Goal: Obtain resource: Download file/media

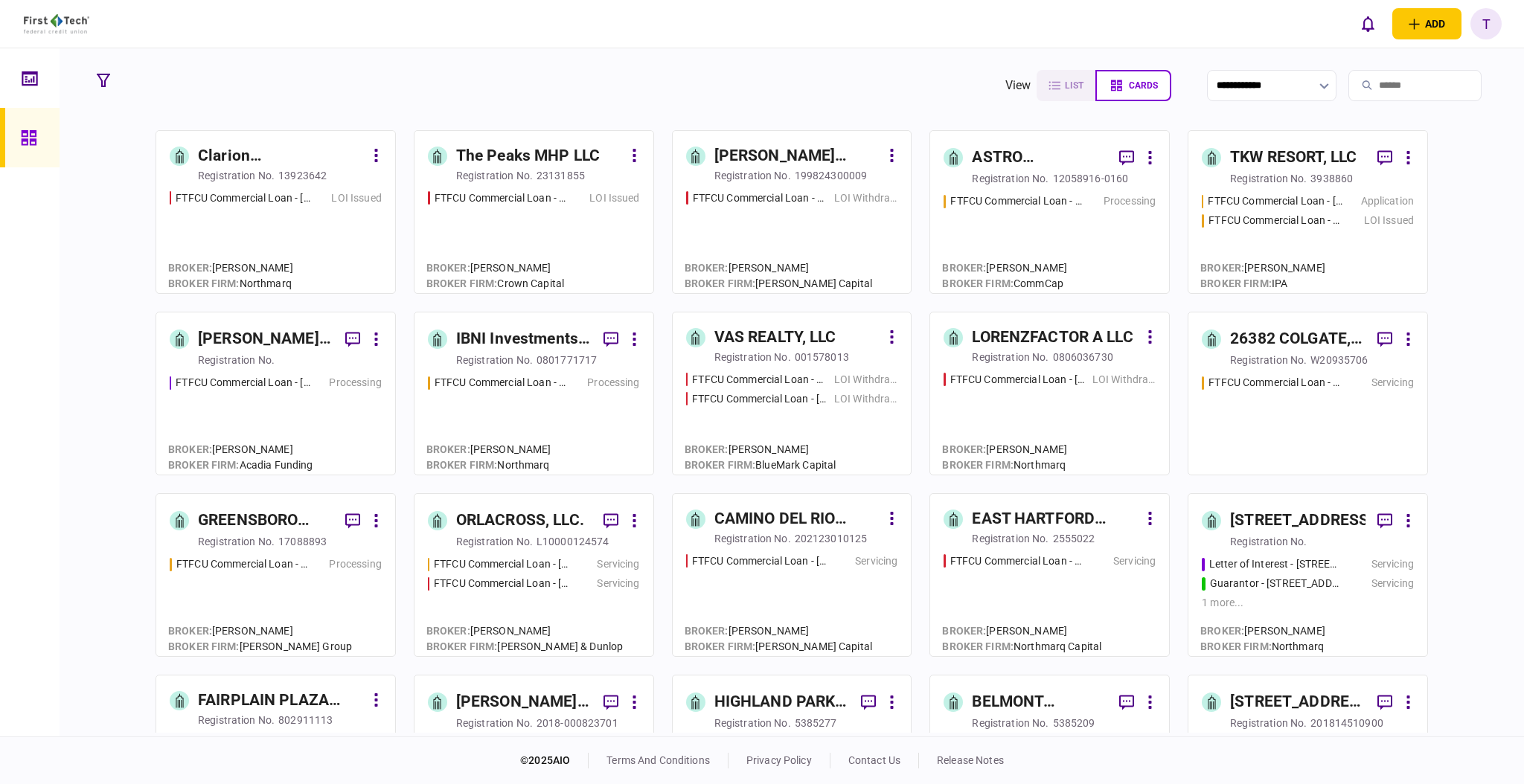
click at [262, 333] on div "[PERSON_NAME] Regency Partners LLC" at bounding box center [265, 339] width 135 height 23
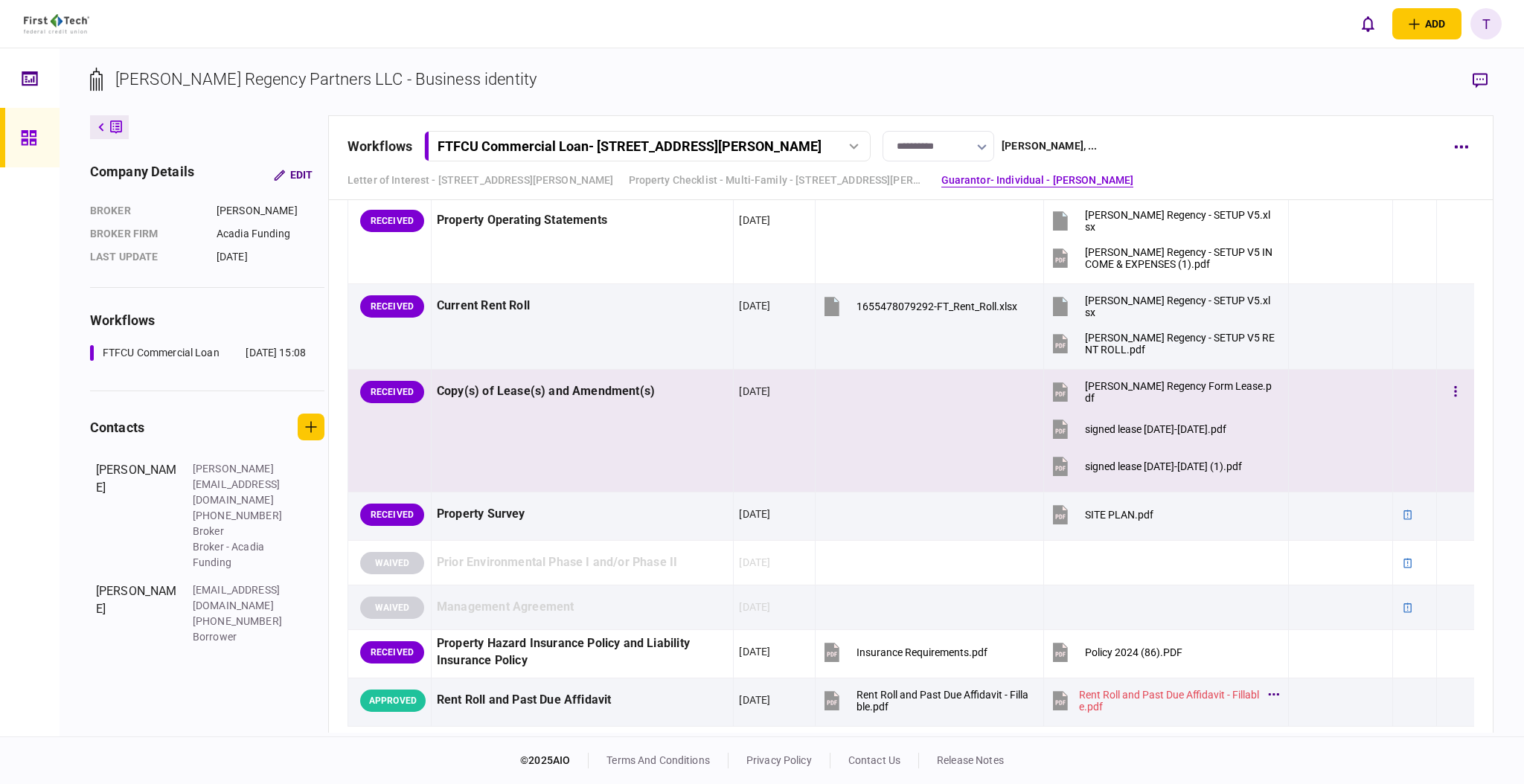
scroll to position [877, 0]
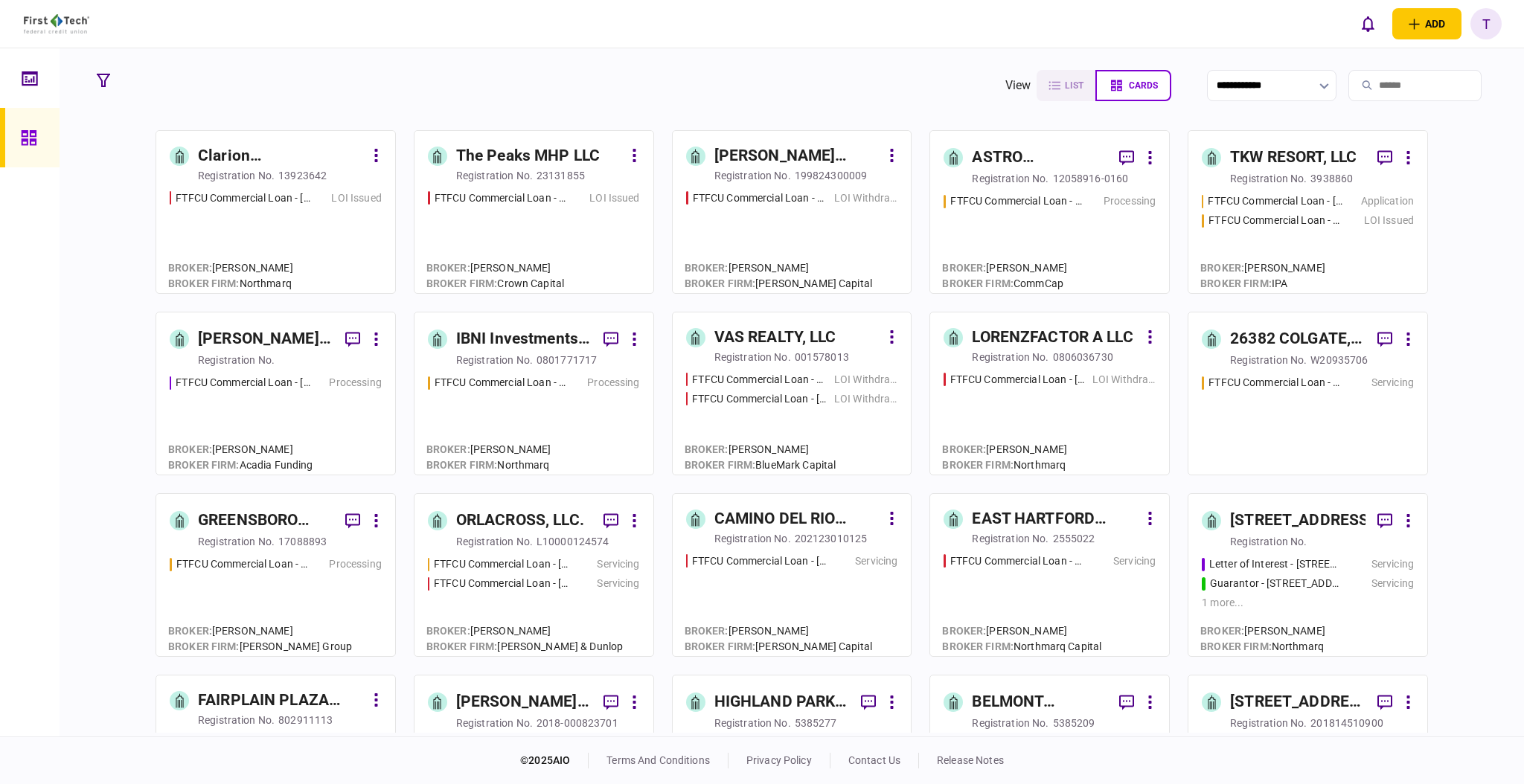
click at [1004, 148] on div "ASTRO PROPERTIES LLC" at bounding box center [1039, 157] width 135 height 23
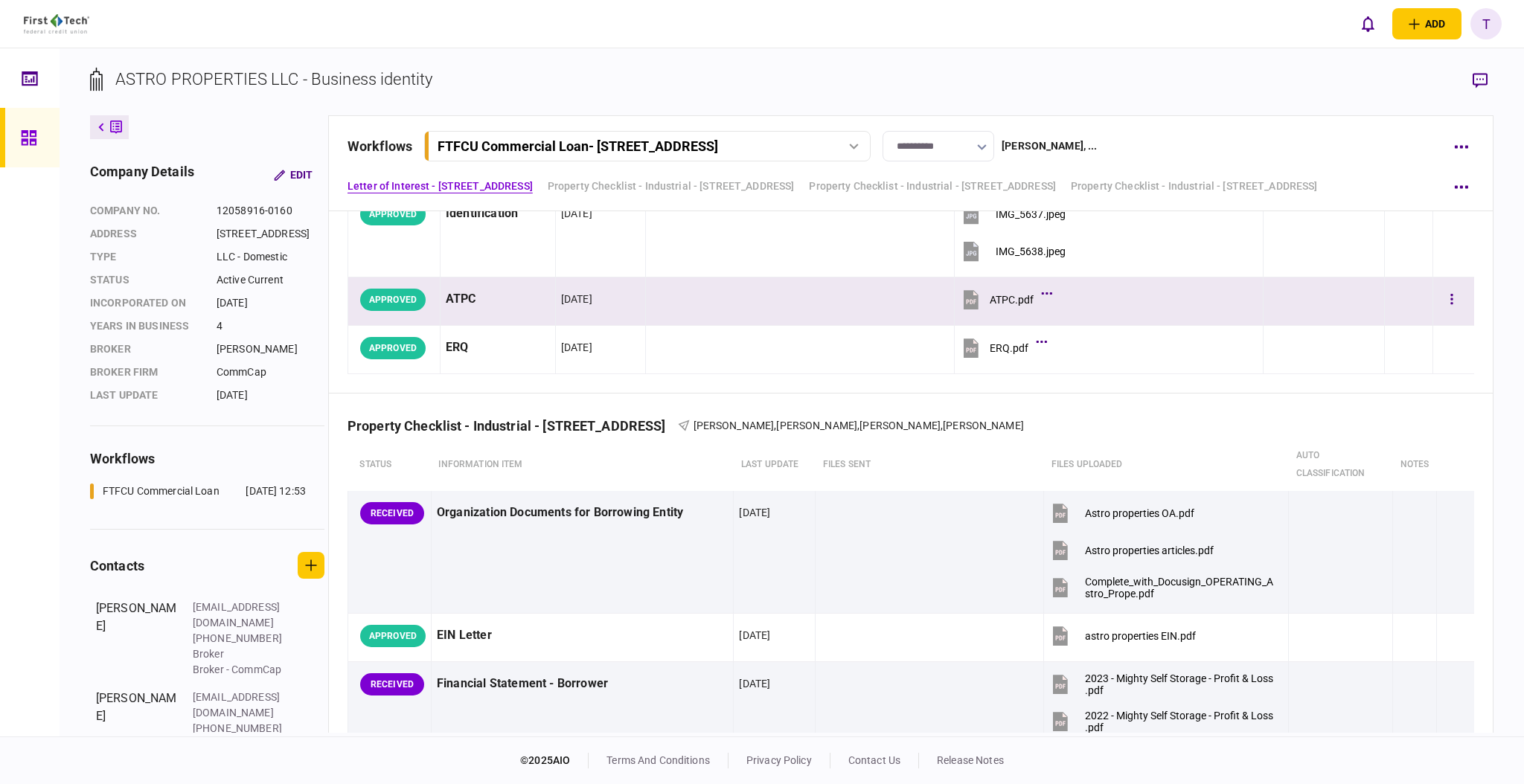
scroll to position [396, 0]
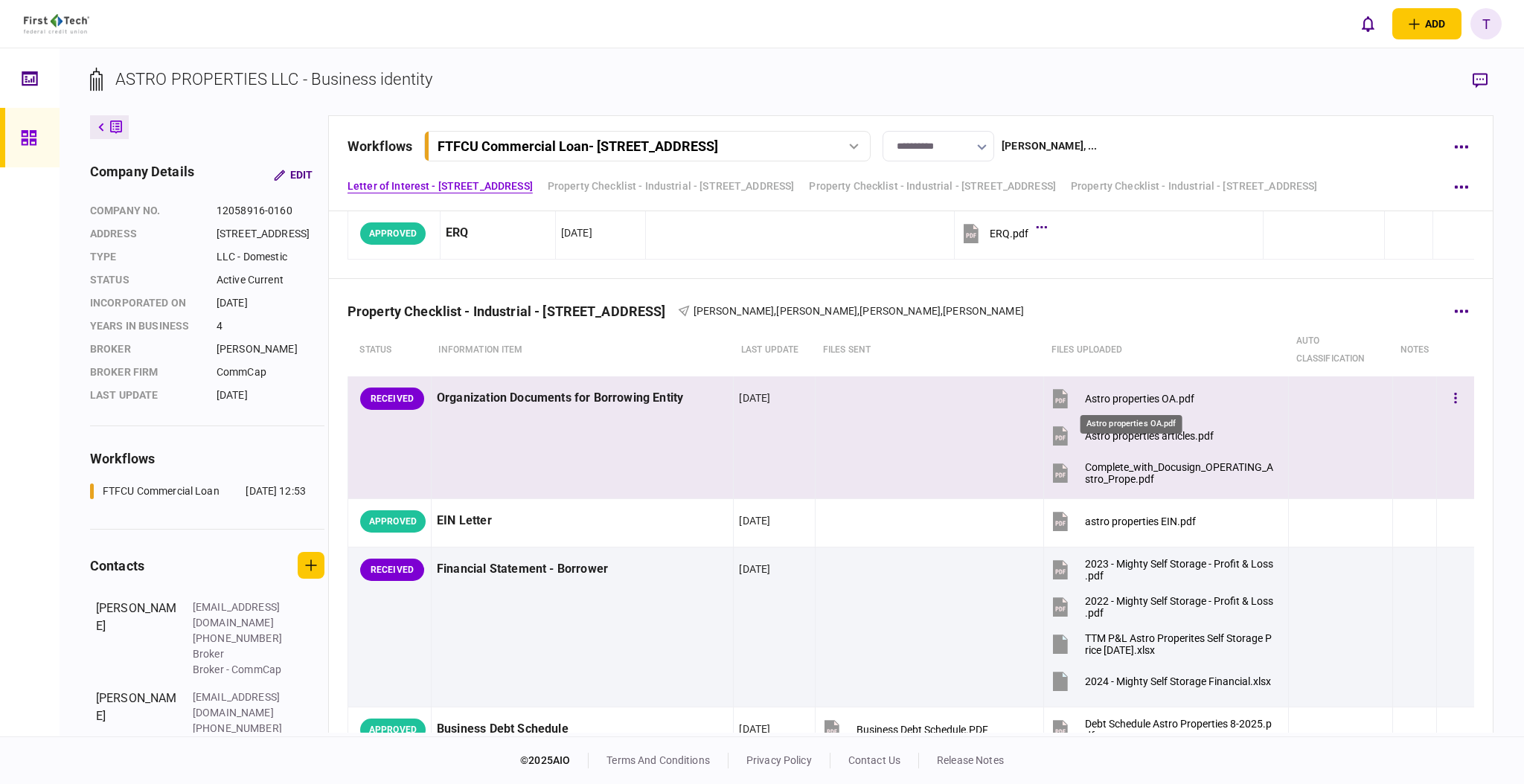
click at [1126, 395] on div "Astro properties OA.pdf" at bounding box center [1139, 398] width 110 height 12
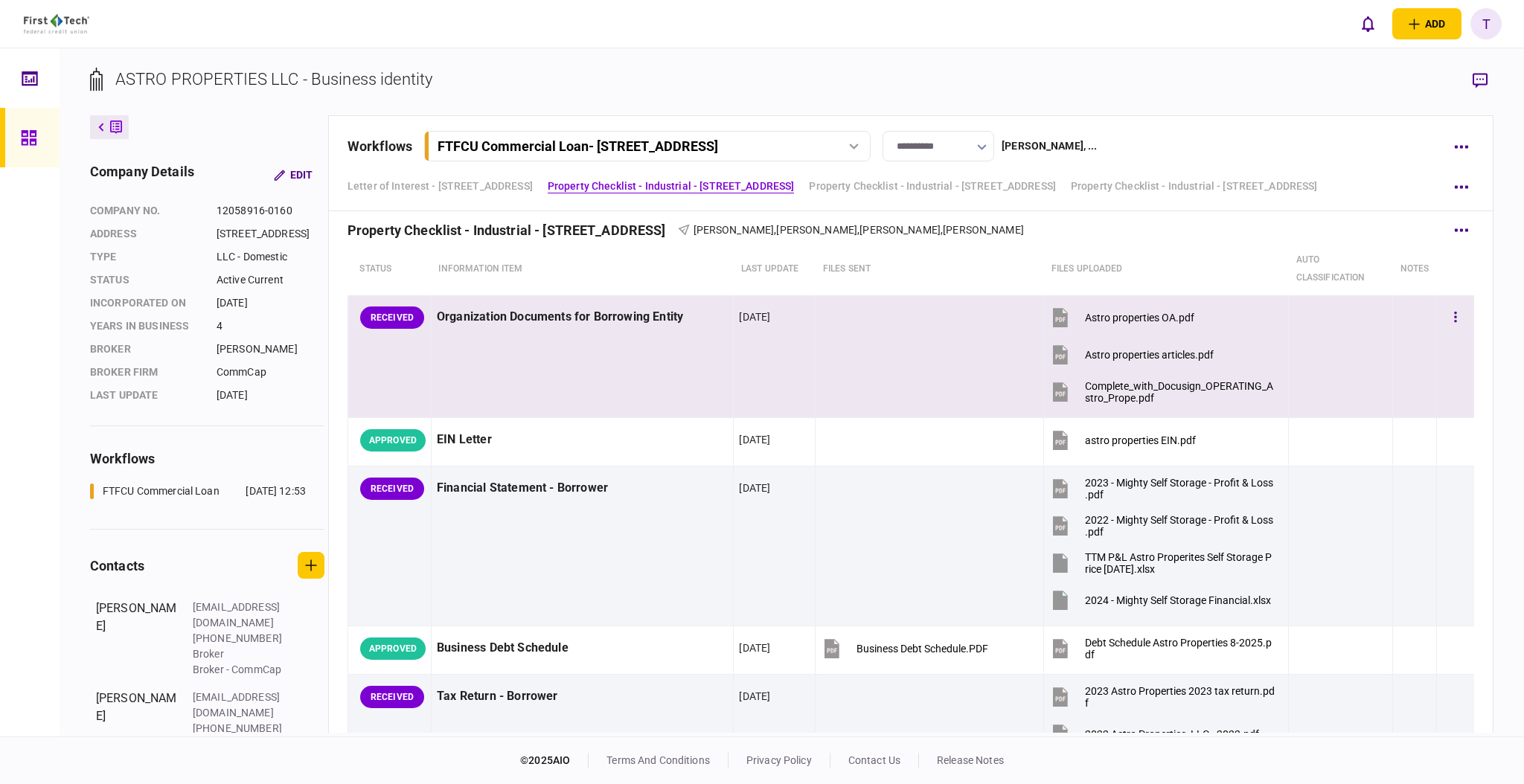
scroll to position [595, 0]
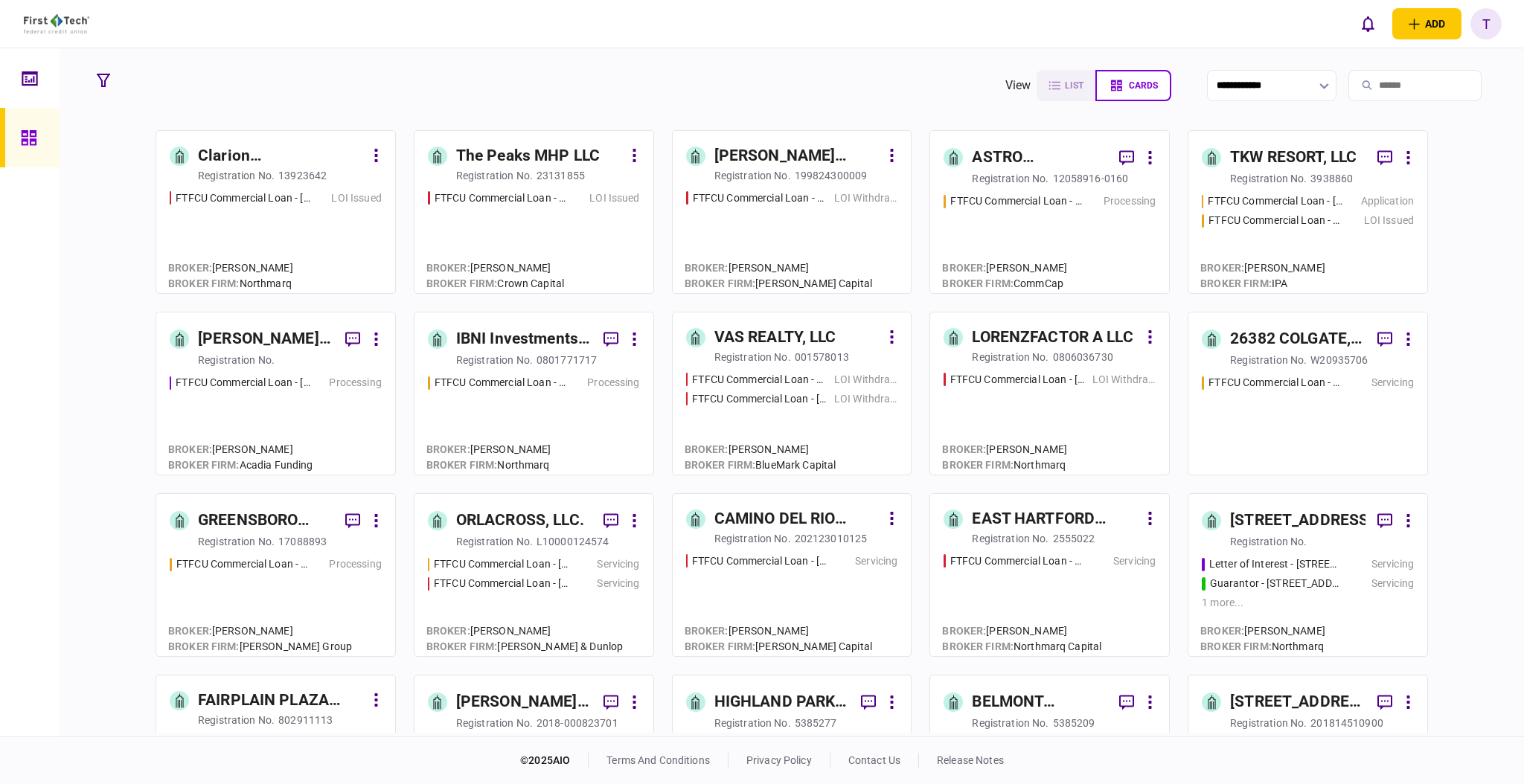
click at [485, 339] on div "IBNI Investments, LLC" at bounding box center [523, 339] width 135 height 23
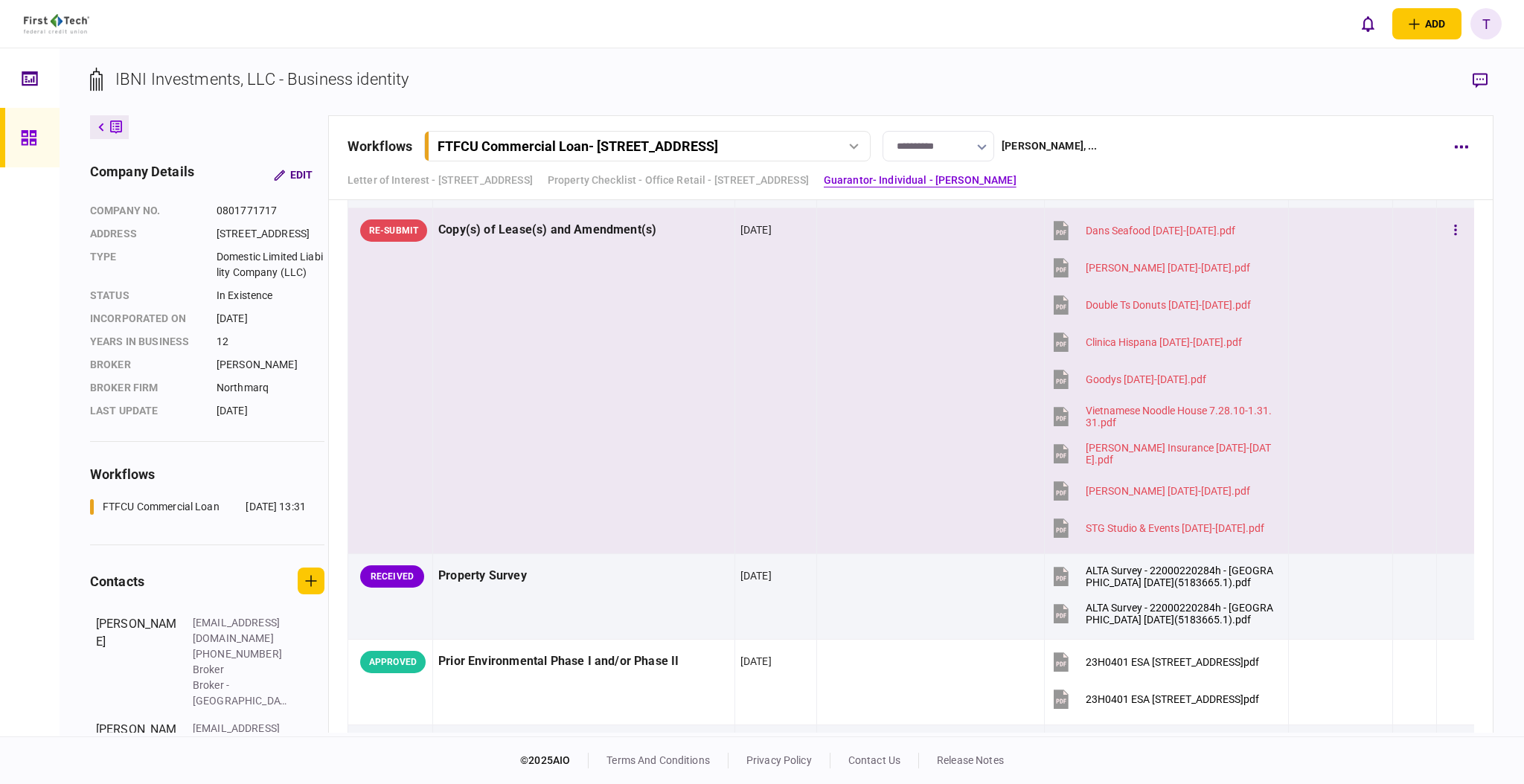
scroll to position [848, 0]
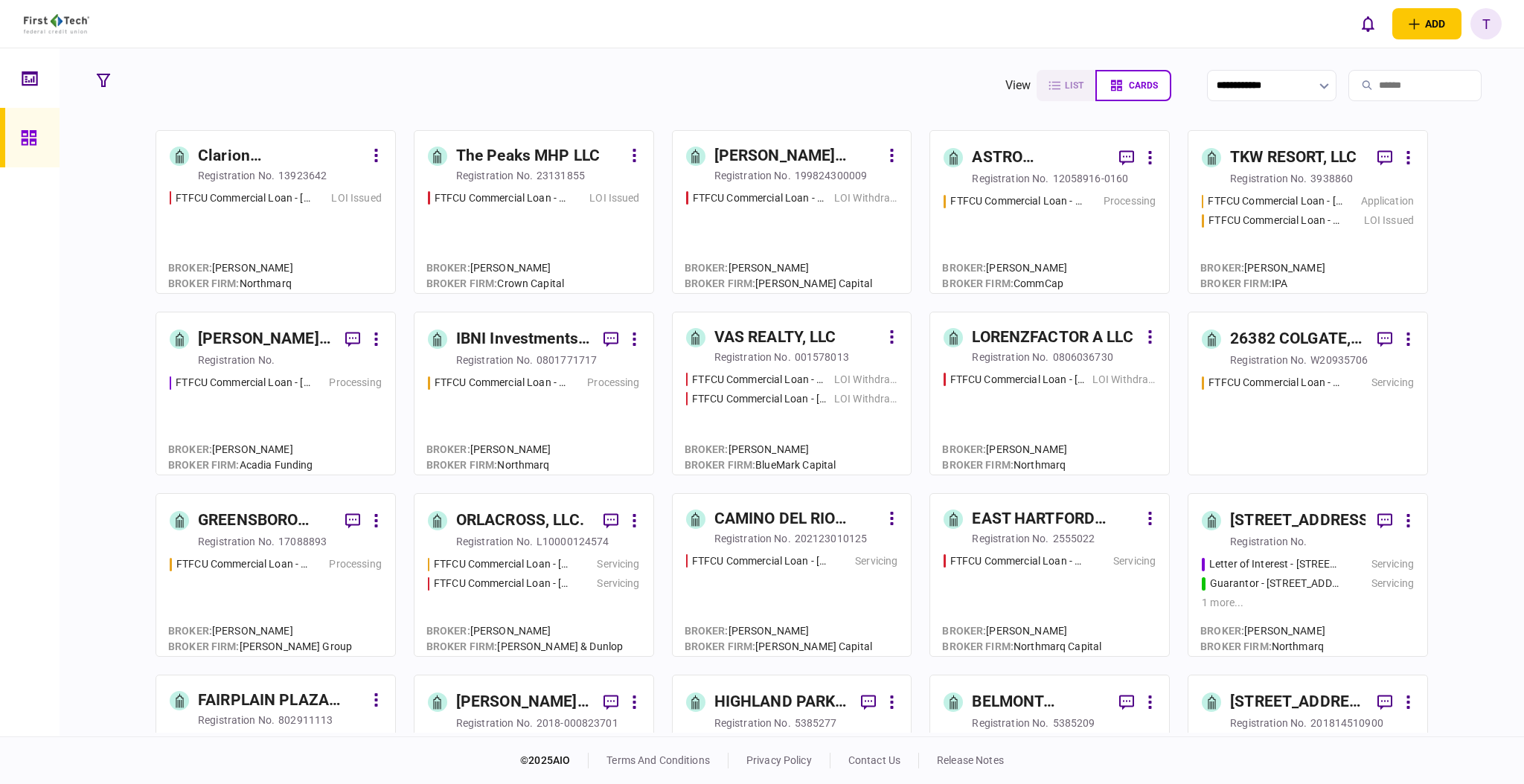
click at [1001, 160] on div "ASTRO PROPERTIES LLC" at bounding box center [1039, 157] width 135 height 23
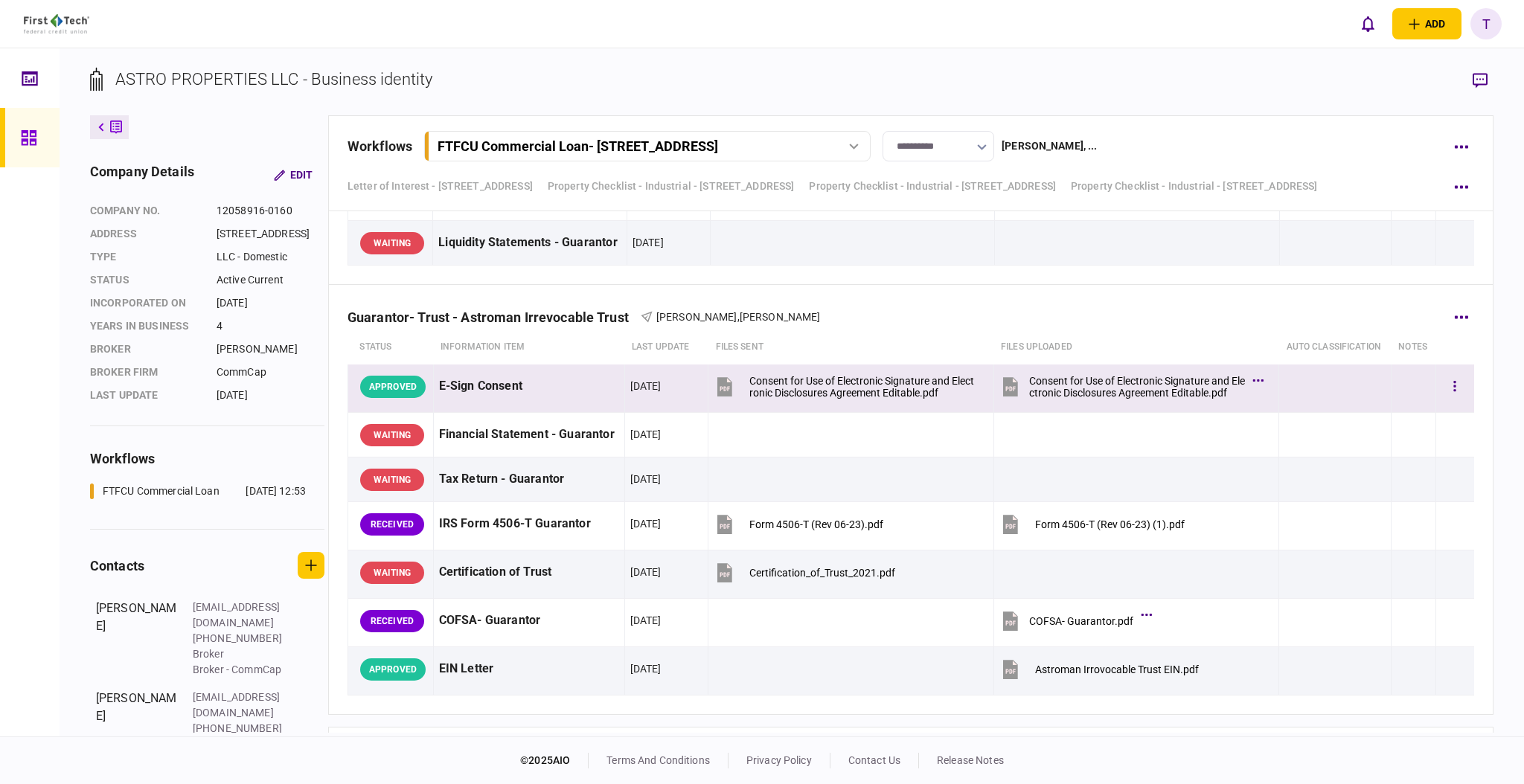
scroll to position [3497, 0]
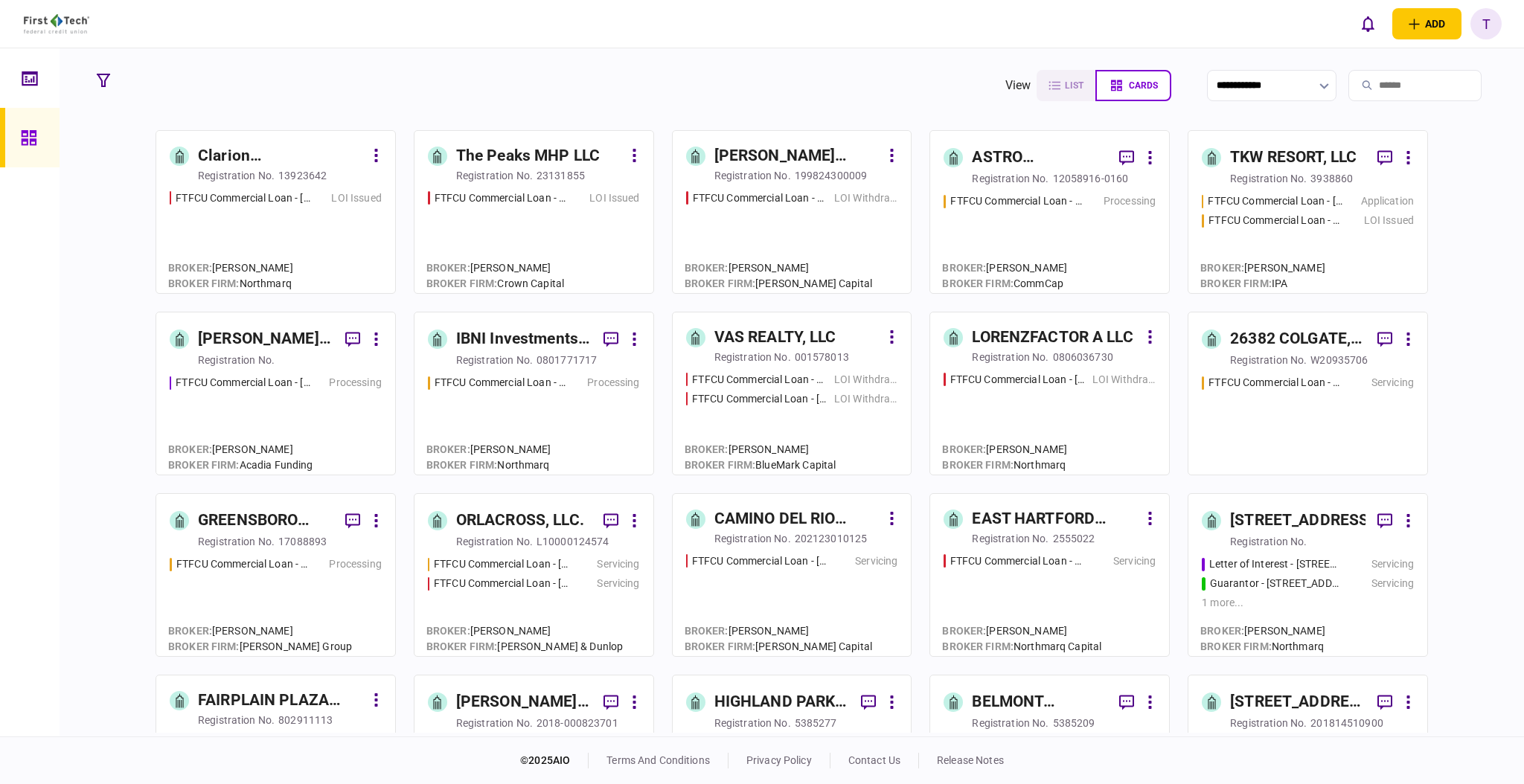
click at [507, 339] on div "IBNI Investments, LLC" at bounding box center [523, 339] width 135 height 23
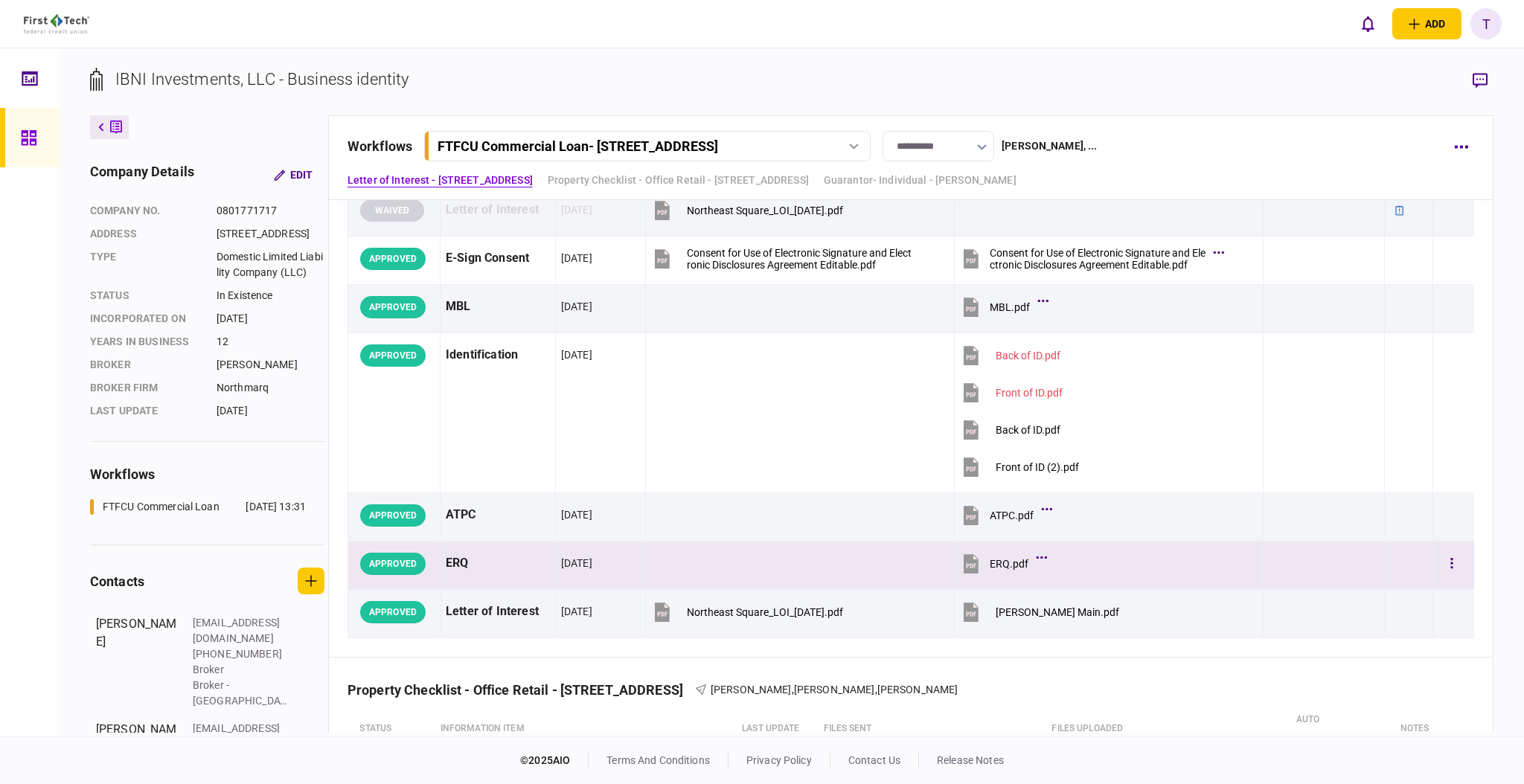
scroll to position [198, 0]
